Goal: Information Seeking & Learning: Learn about a topic

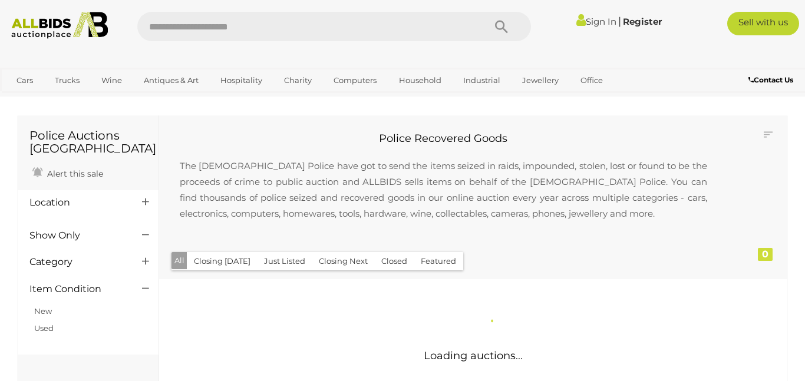
click at [54, 205] on h4 "Location" at bounding box center [76, 203] width 95 height 11
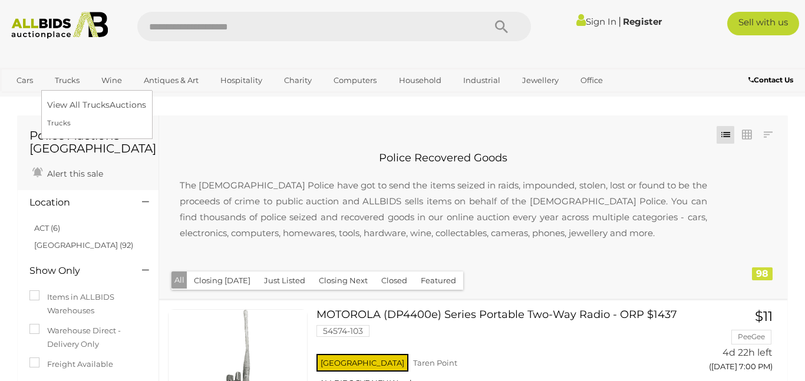
click at [73, 81] on link "Trucks" at bounding box center [67, 80] width 40 height 19
click at [100, 108] on link "View All Trucks Auctions" at bounding box center [99, 105] width 104 height 18
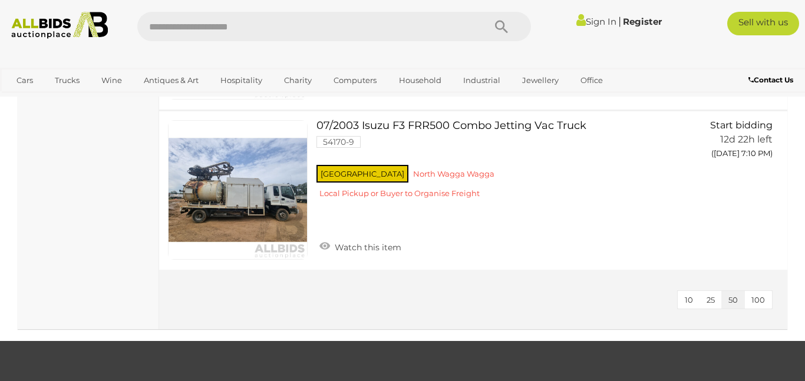
scroll to position [1203, 0]
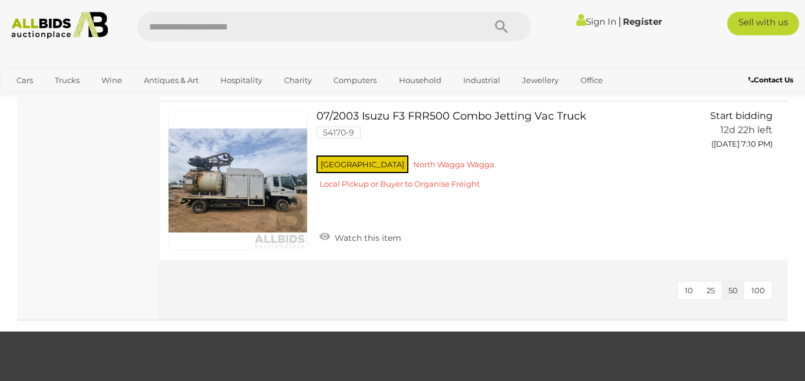
click at [758, 288] on span "100" at bounding box center [759, 290] width 14 height 9
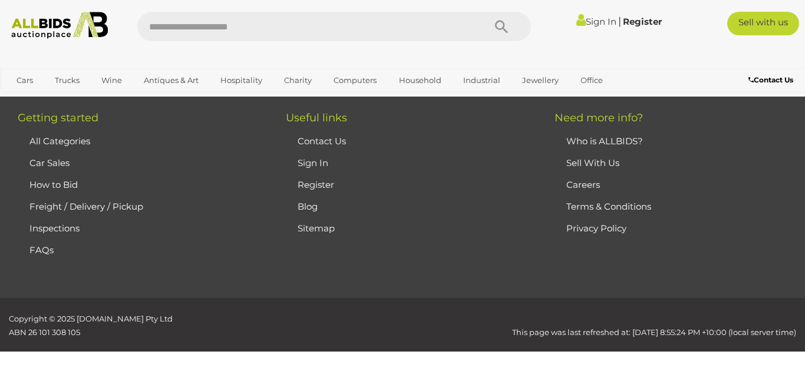
scroll to position [201, 0]
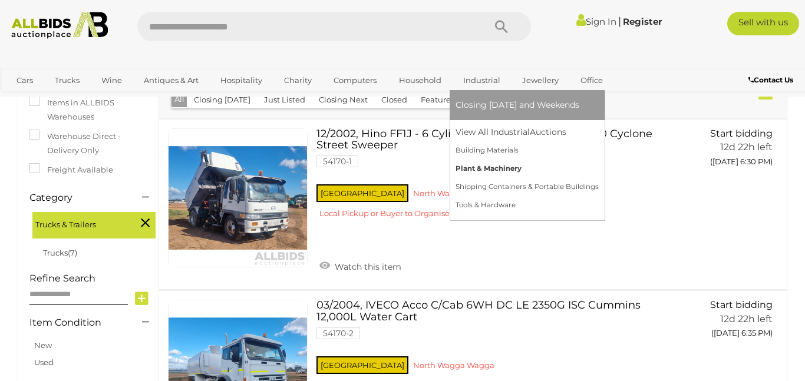
click at [475, 168] on link "Plant & Machinery" at bounding box center [527, 169] width 143 height 18
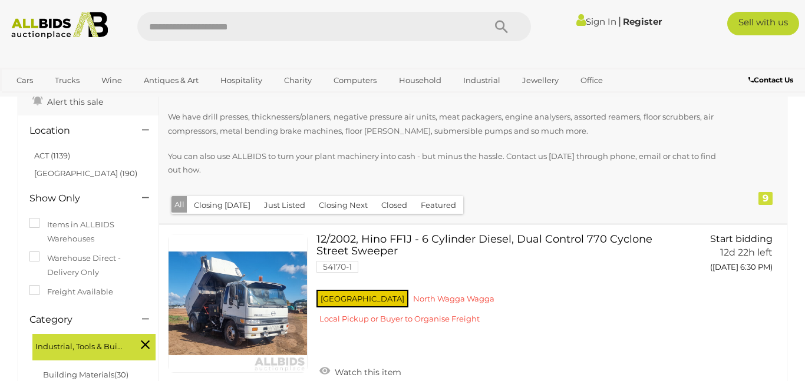
scroll to position [71, 0]
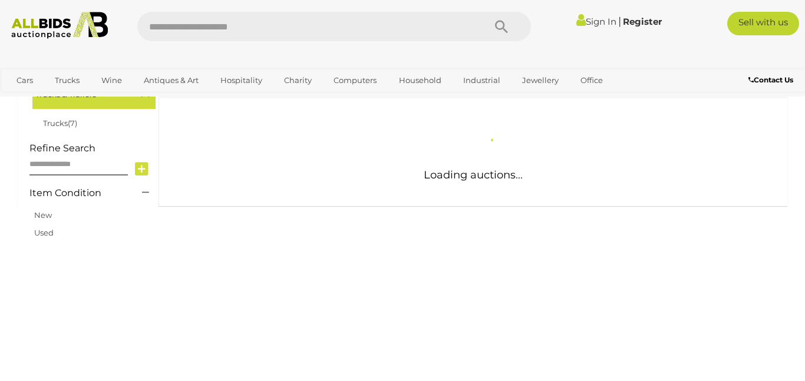
scroll to position [201, 0]
